Goal: Information Seeking & Learning: Learn about a topic

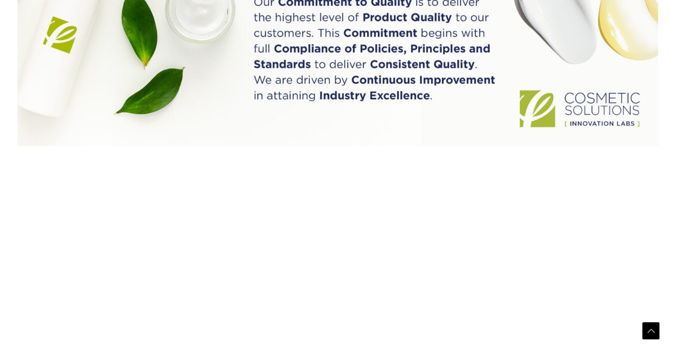
scroll to position [1172, 0]
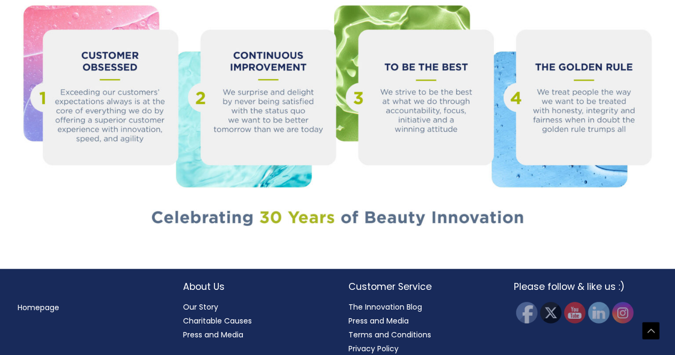
click at [206, 302] on link "Our Story" at bounding box center [200, 307] width 35 height 11
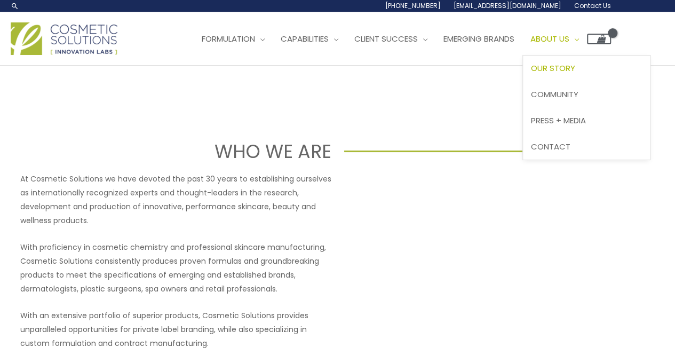
click at [576, 67] on span "Our Story" at bounding box center [553, 67] width 44 height 11
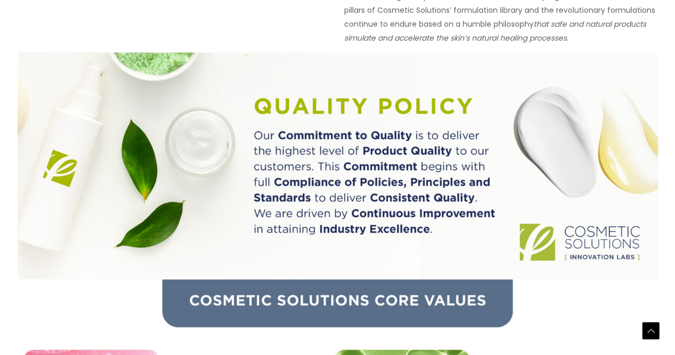
scroll to position [854, 0]
